Goal: Task Accomplishment & Management: Complete application form

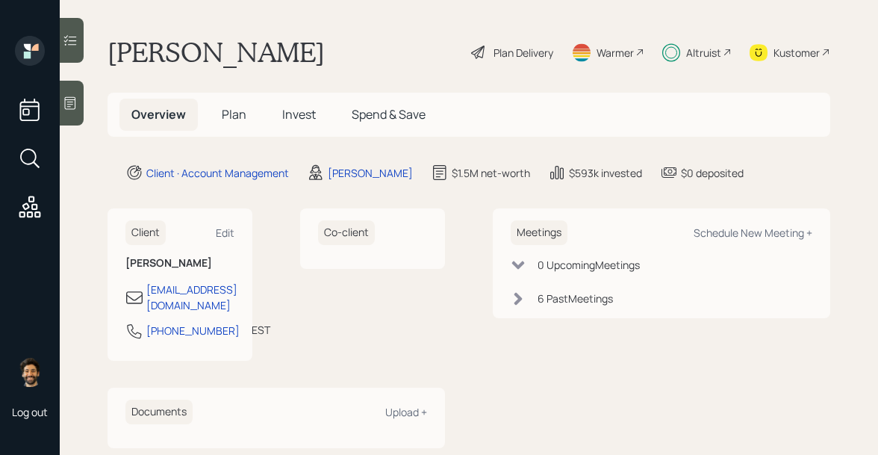
click at [243, 109] on span "Plan" at bounding box center [234, 114] width 25 height 16
click at [238, 114] on span "Plan" at bounding box center [234, 114] width 25 height 16
